Goal: Information Seeking & Learning: Learn about a topic

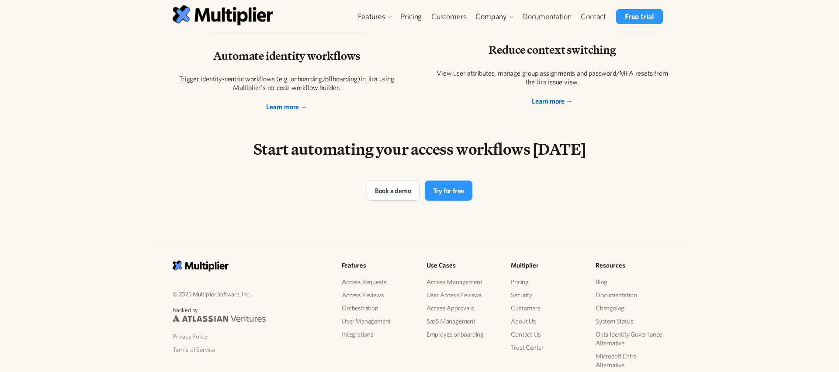
scroll to position [1729, 0]
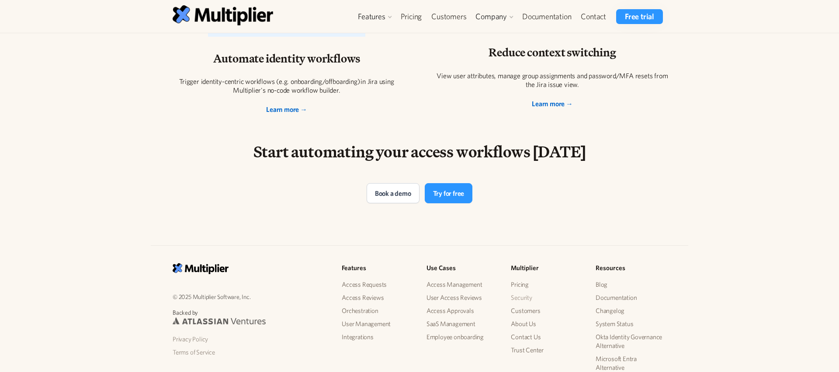
click at [526, 299] on link "Security" at bounding box center [546, 297] width 71 height 13
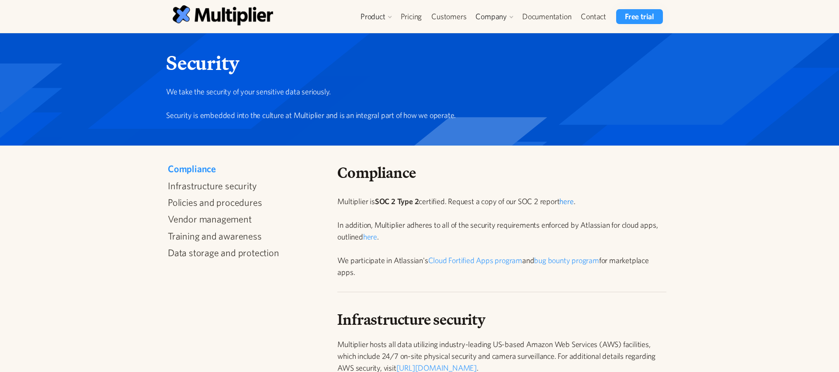
click at [567, 202] on link "here" at bounding box center [566, 201] width 14 height 9
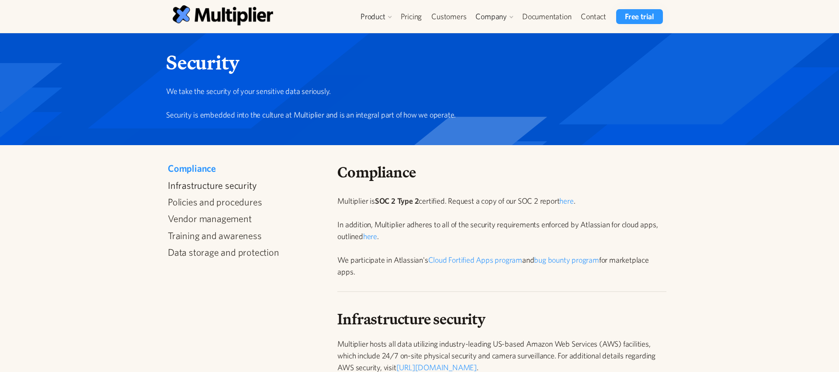
click at [218, 184] on link "Infrastructure security" at bounding box center [245, 185] width 154 height 11
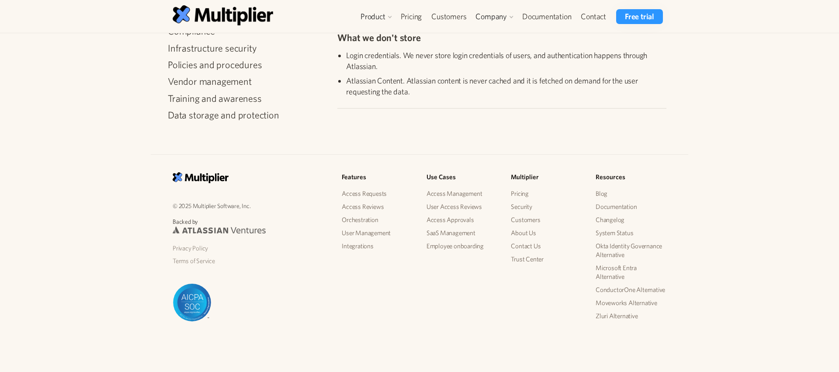
scroll to position [1265, 0]
